Goal: Find specific page/section

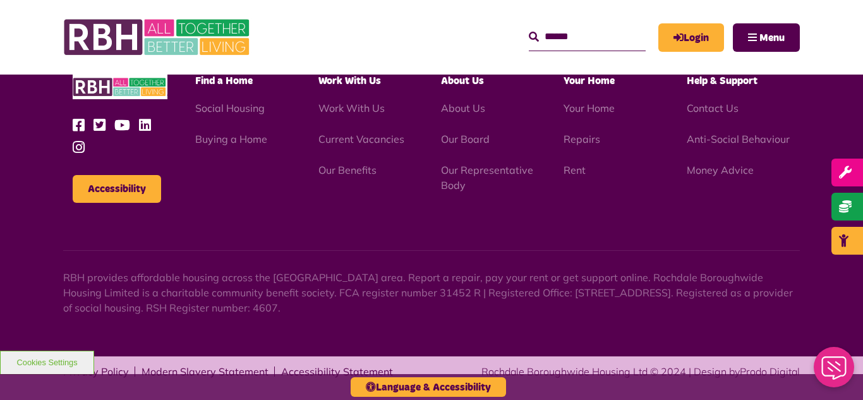
scroll to position [1375, 0]
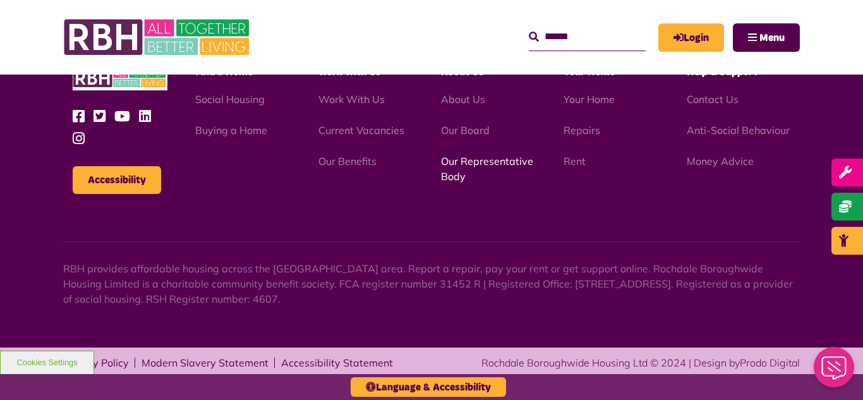
click at [472, 164] on link "Our Representative Body" at bounding box center [487, 169] width 92 height 28
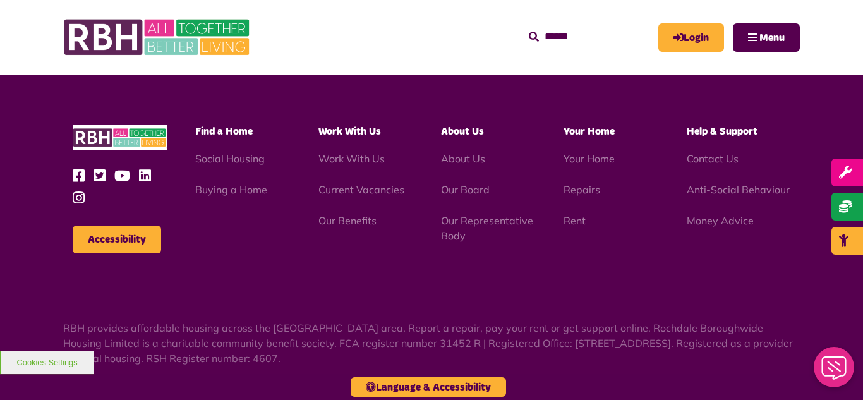
scroll to position [3666, 0]
